Goal: Information Seeking & Learning: Understand process/instructions

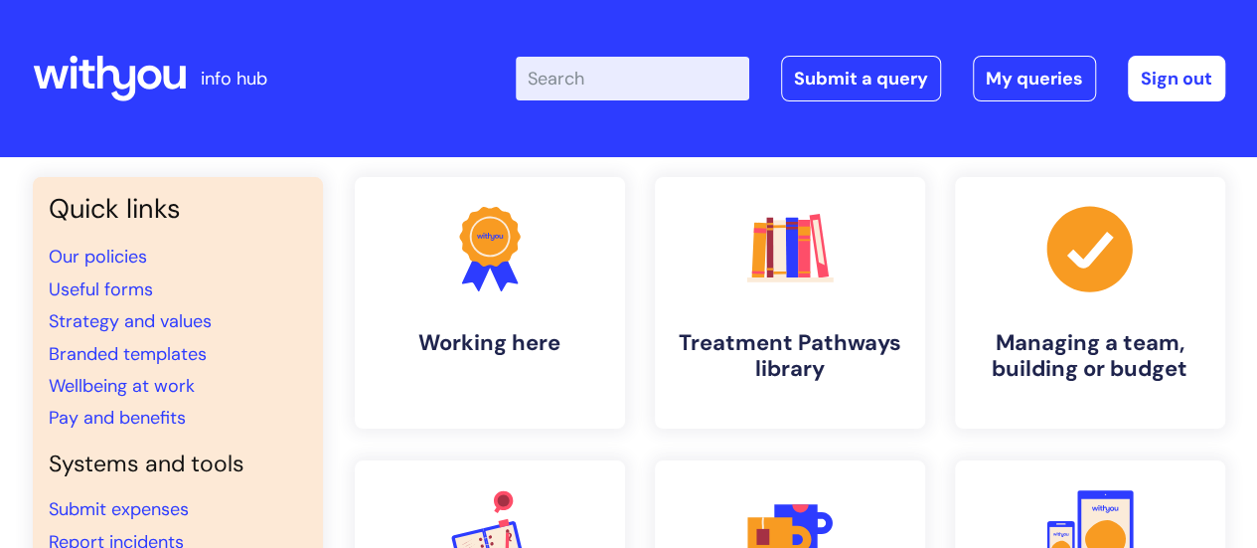
click at [577, 90] on input "Enter your search term here..." at bounding box center [633, 79] width 234 height 44
click at [555, 285] on link ".cls-1{fill:#f89b22;}.cls-1,.cls-2,.cls-3{stroke-width:0px;}.cls-2{fill:#2d3cff…" at bounding box center [489, 302] width 274 height 255
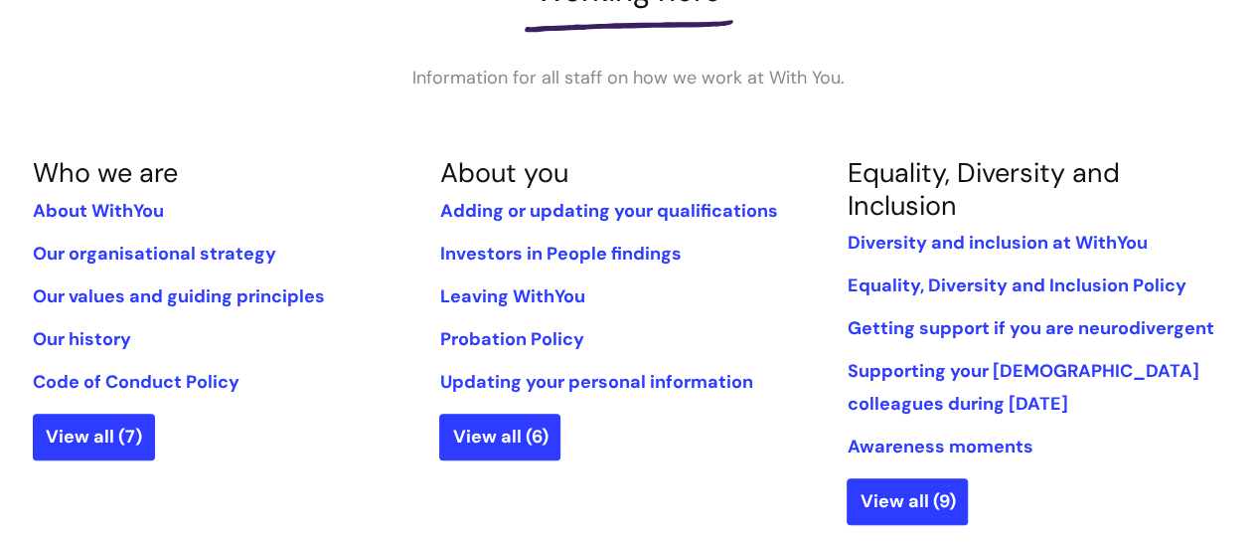
scroll to position [398, 0]
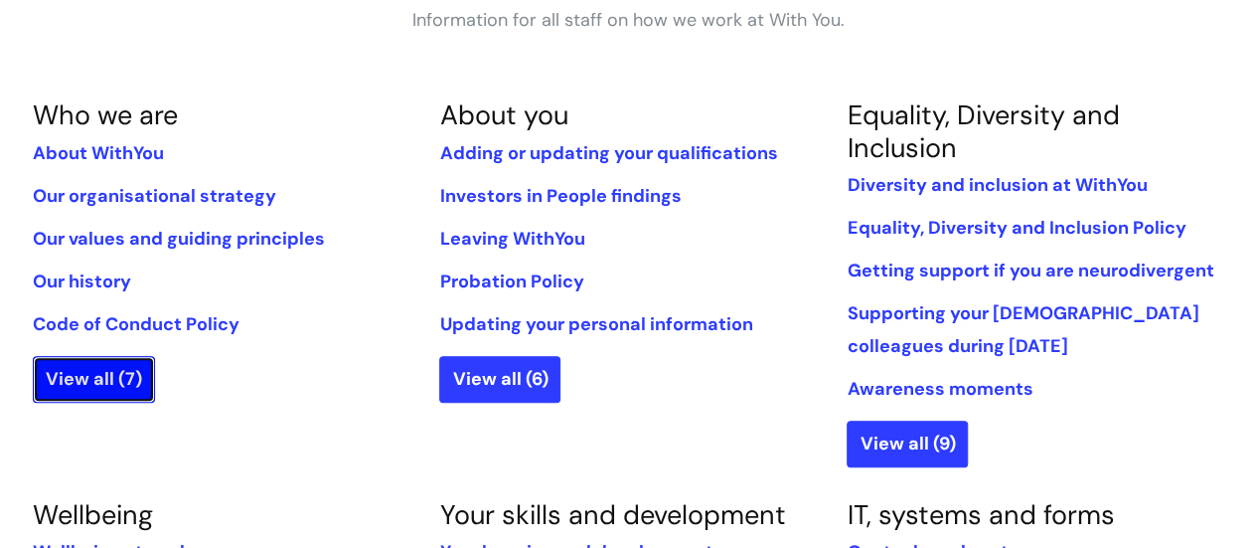
click at [101, 378] on link "View all (7)" at bounding box center [94, 379] width 122 height 46
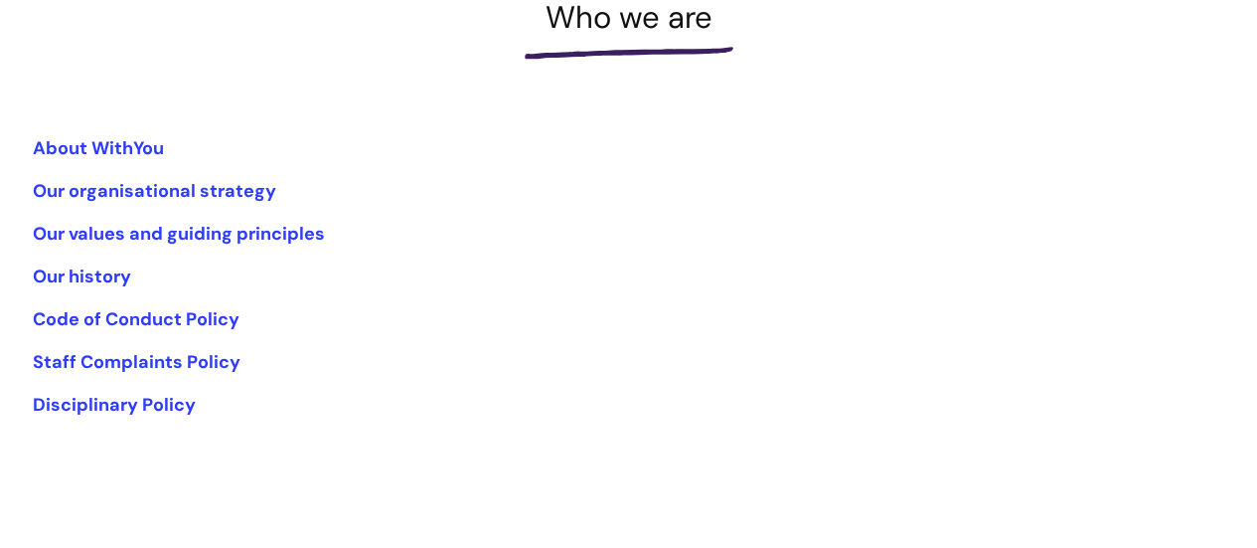
scroll to position [99, 0]
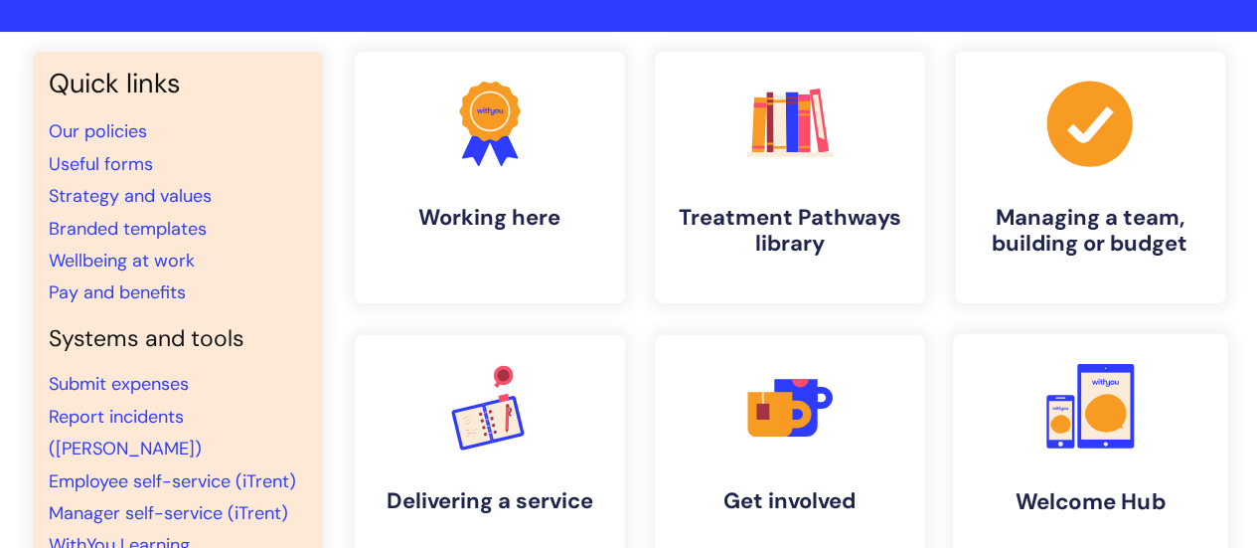
scroll to position [99, 0]
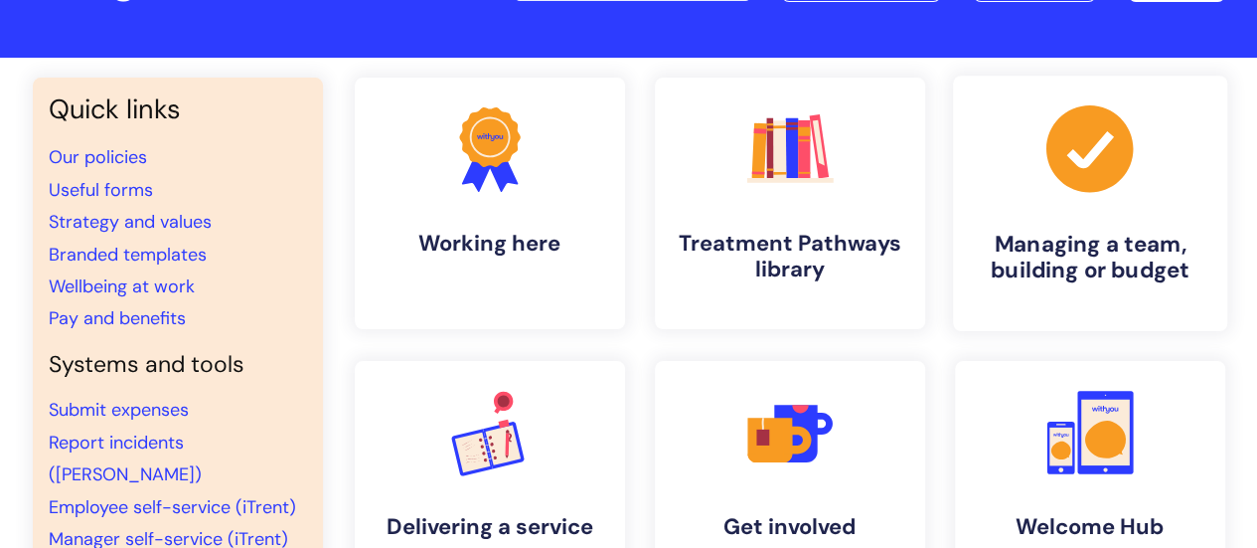
click at [1101, 194] on icon ".cls-1{fill:#a53144;stroke-width:0px;}" at bounding box center [1090, 148] width 98 height 98
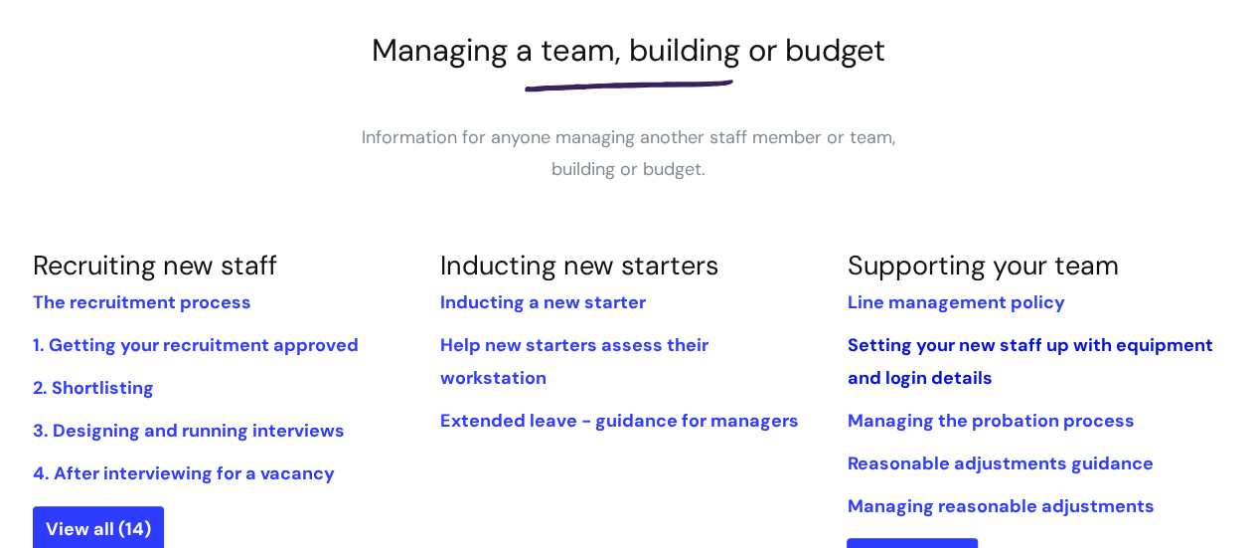
scroll to position [398, 0]
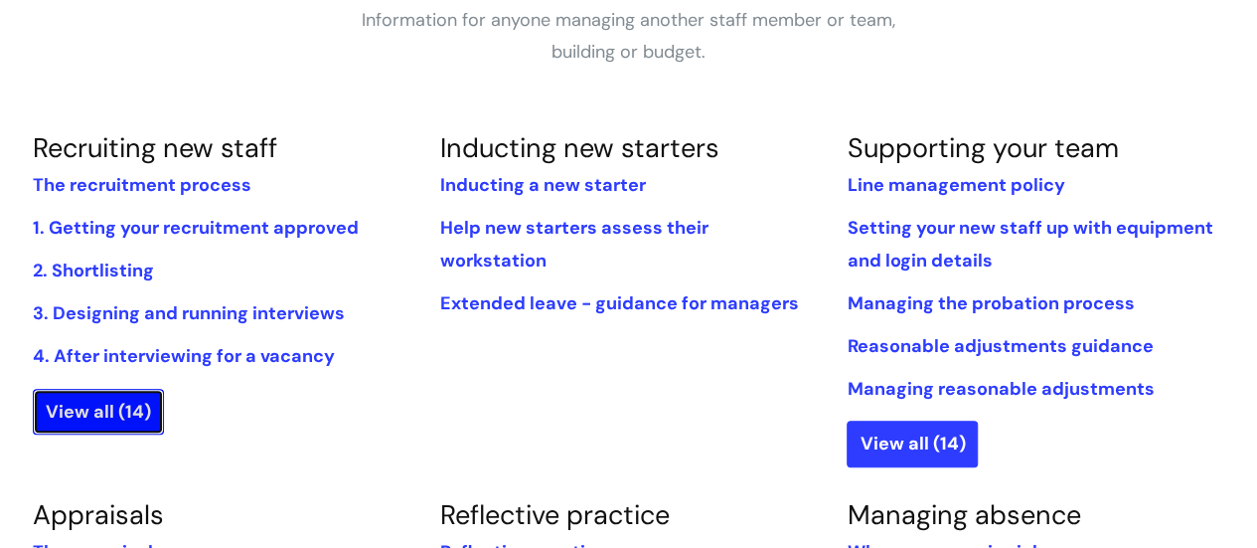
click at [104, 403] on link "View all (14)" at bounding box center [98, 412] width 131 height 46
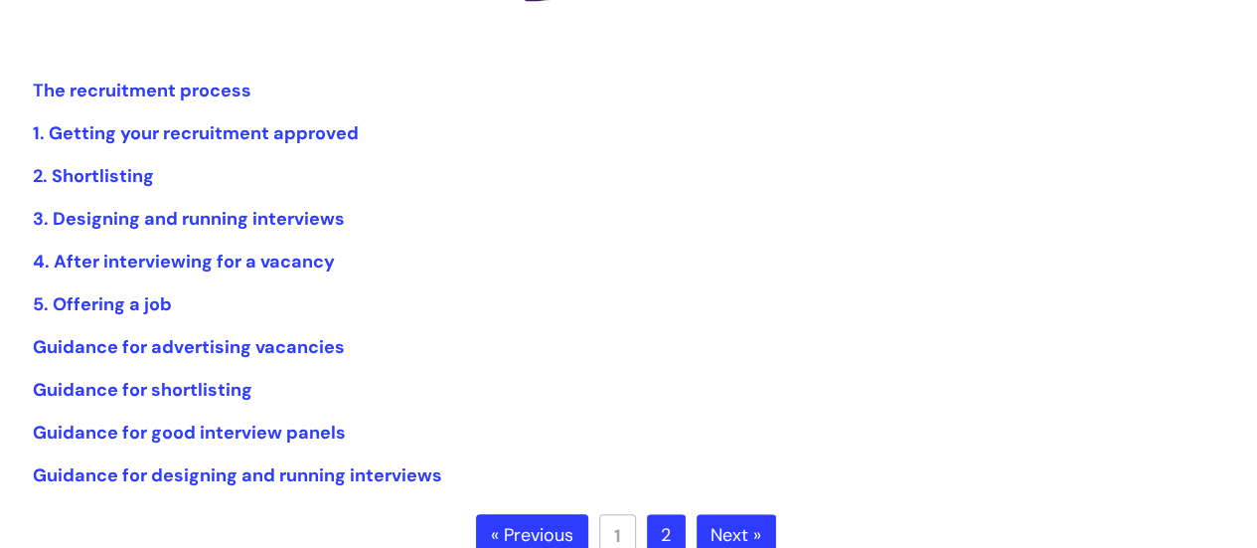
scroll to position [398, 0]
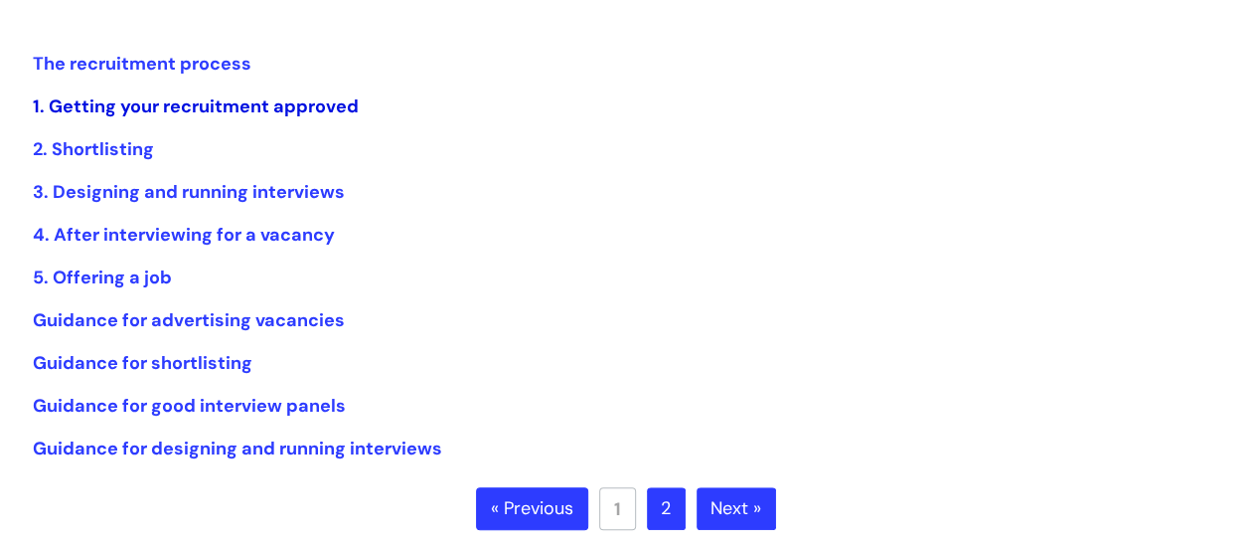
click at [139, 100] on link "1. Getting your recruitment approved" at bounding box center [196, 106] width 326 height 24
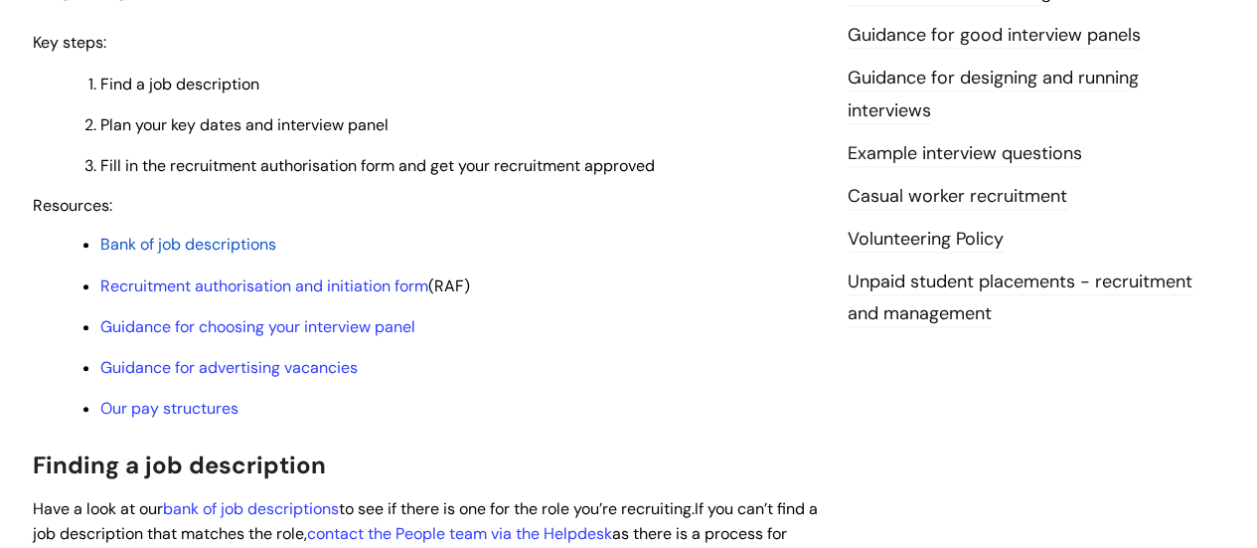
scroll to position [696, 0]
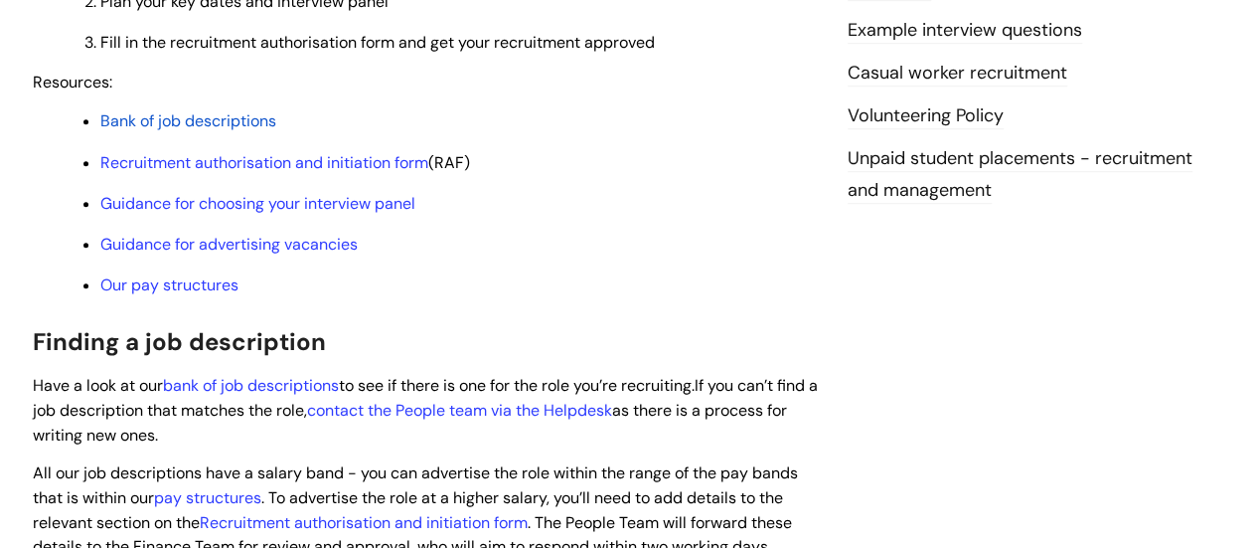
click at [124, 119] on span "Bank of job descriptions" at bounding box center [188, 120] width 176 height 21
